Goal: Task Accomplishment & Management: Manage account settings

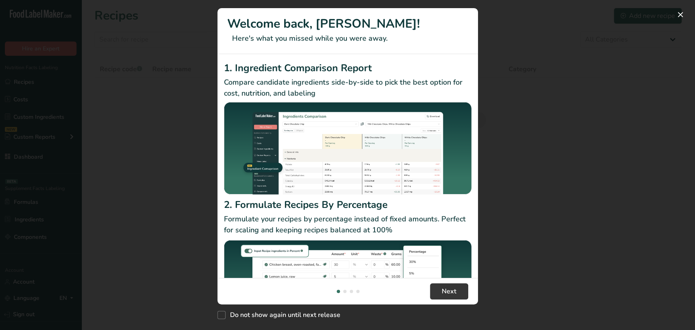
click at [138, 129] on div "New Features" at bounding box center [347, 165] width 695 height 330
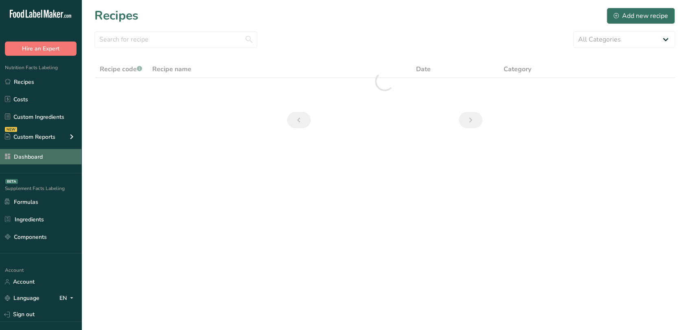
click at [47, 154] on link "Dashboard" at bounding box center [40, 156] width 81 height 15
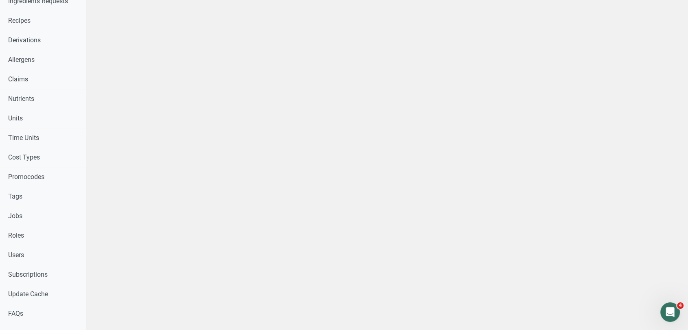
scroll to position [283, 0]
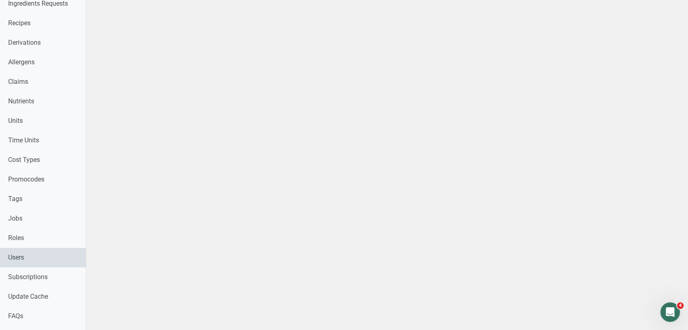
click at [37, 253] on link "Users" at bounding box center [43, 258] width 86 height 20
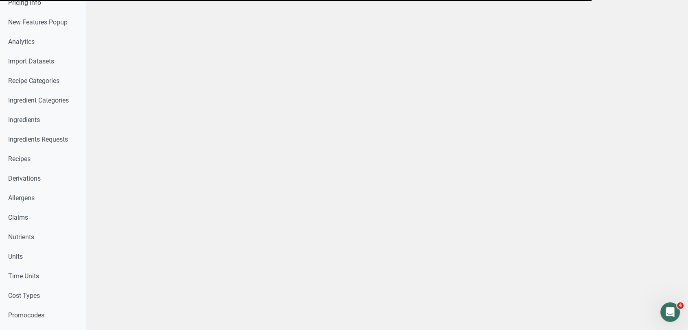
scroll to position [0, 0]
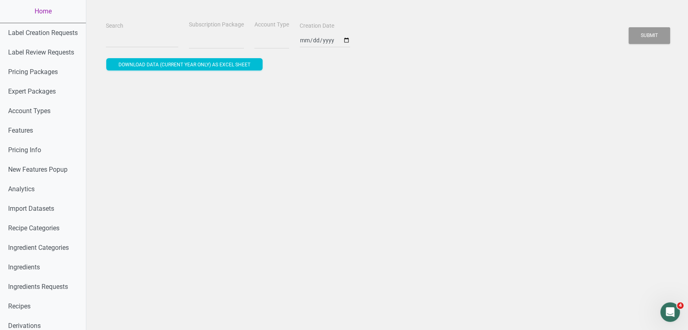
select select
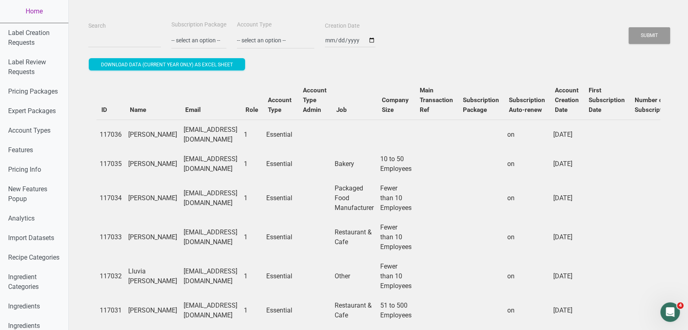
click at [86, 45] on div "Search" at bounding box center [124, 34] width 77 height 27
click at [91, 40] on input "Search" at bounding box center [124, 40] width 72 height 15
paste input "[EMAIL_ADDRESS][DOMAIN_NAME]"
type input "[EMAIL_ADDRESS][DOMAIN_NAME]"
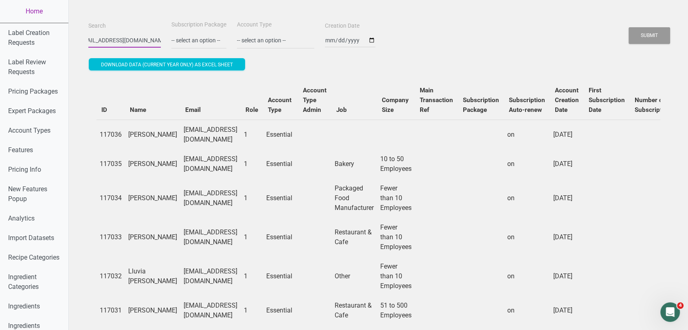
click at [628, 27] on button "Submit" at bounding box center [649, 35] width 42 height 17
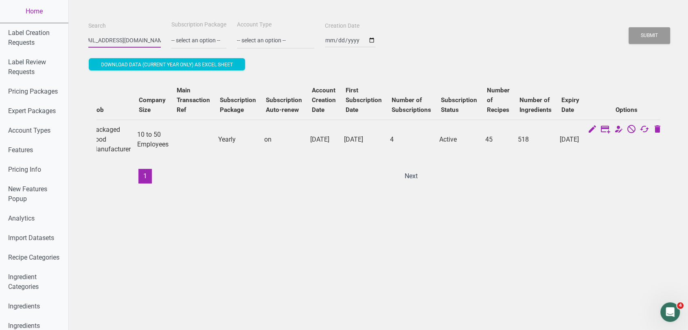
scroll to position [0, 0]
